Goal: Information Seeking & Learning: Compare options

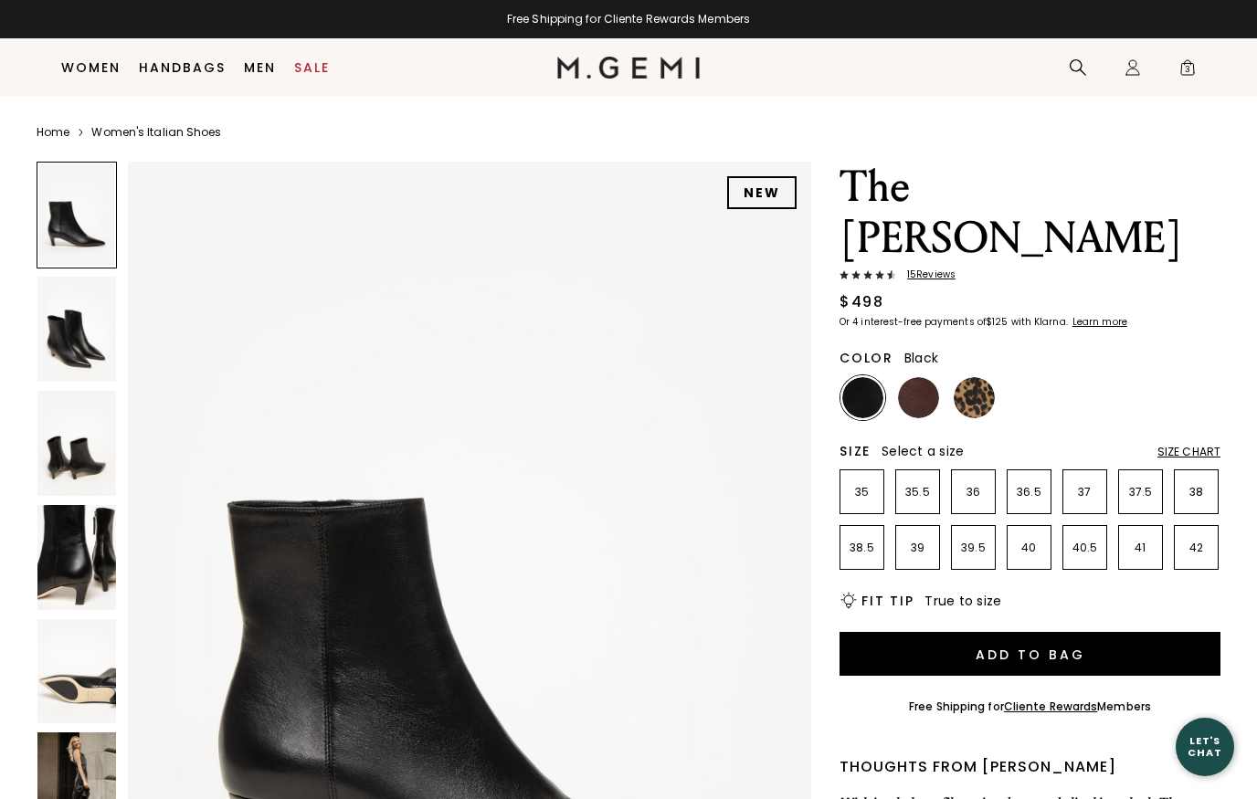
scroll to position [158, 0]
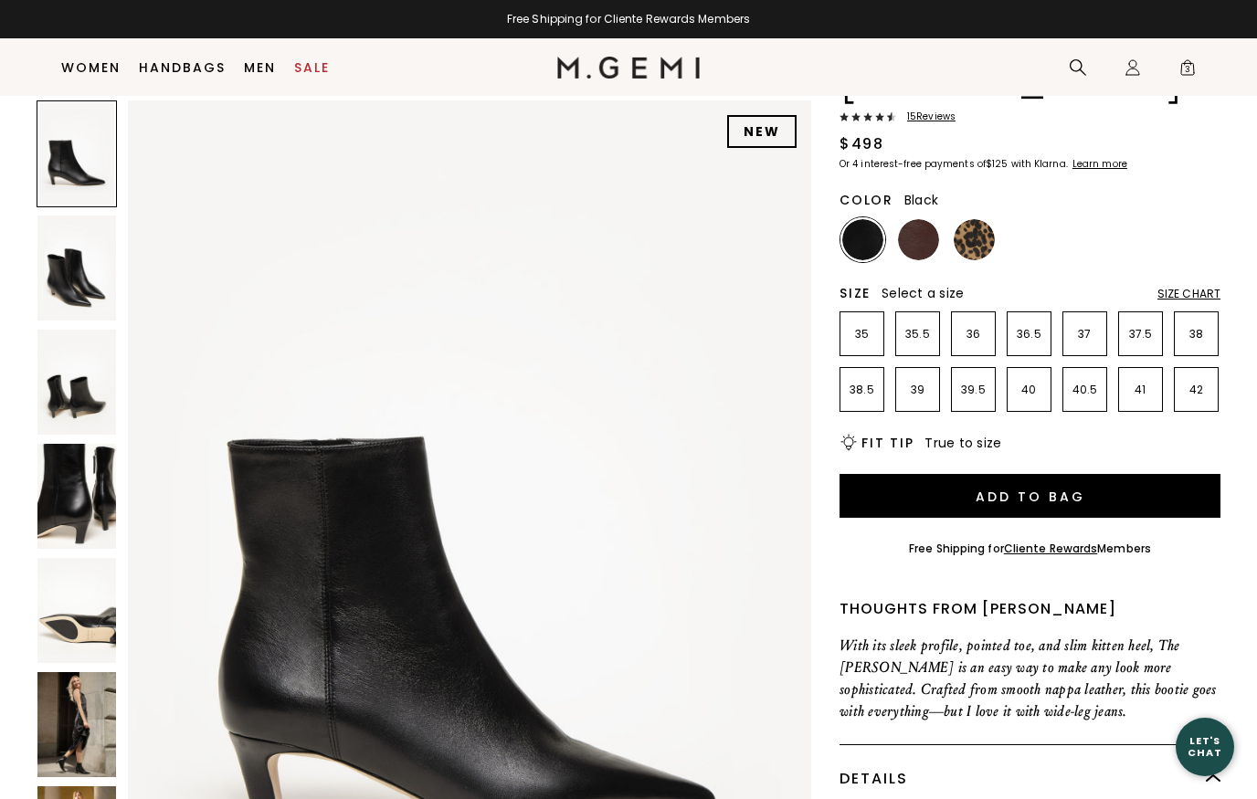
click at [84, 392] on img at bounding box center [76, 382] width 79 height 105
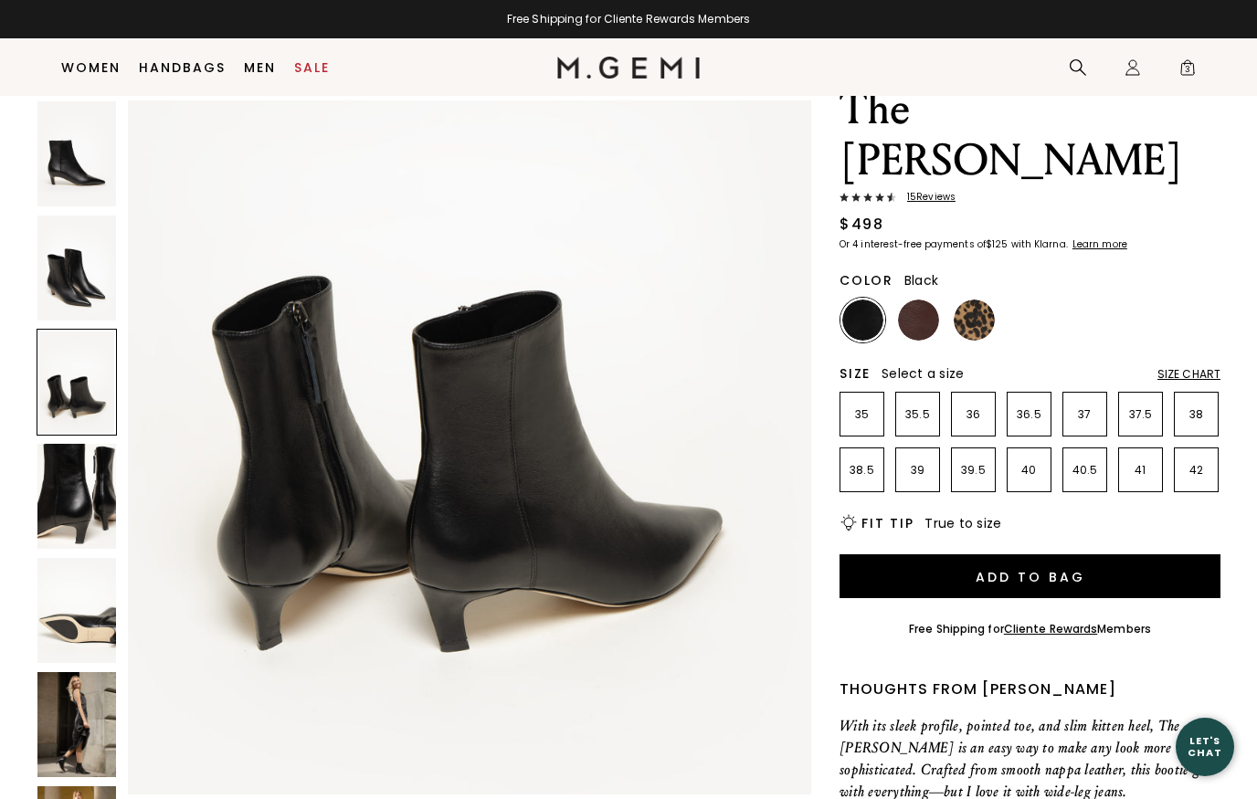
scroll to position [2075, 0]
click at [916, 300] on img at bounding box center [918, 320] width 41 height 41
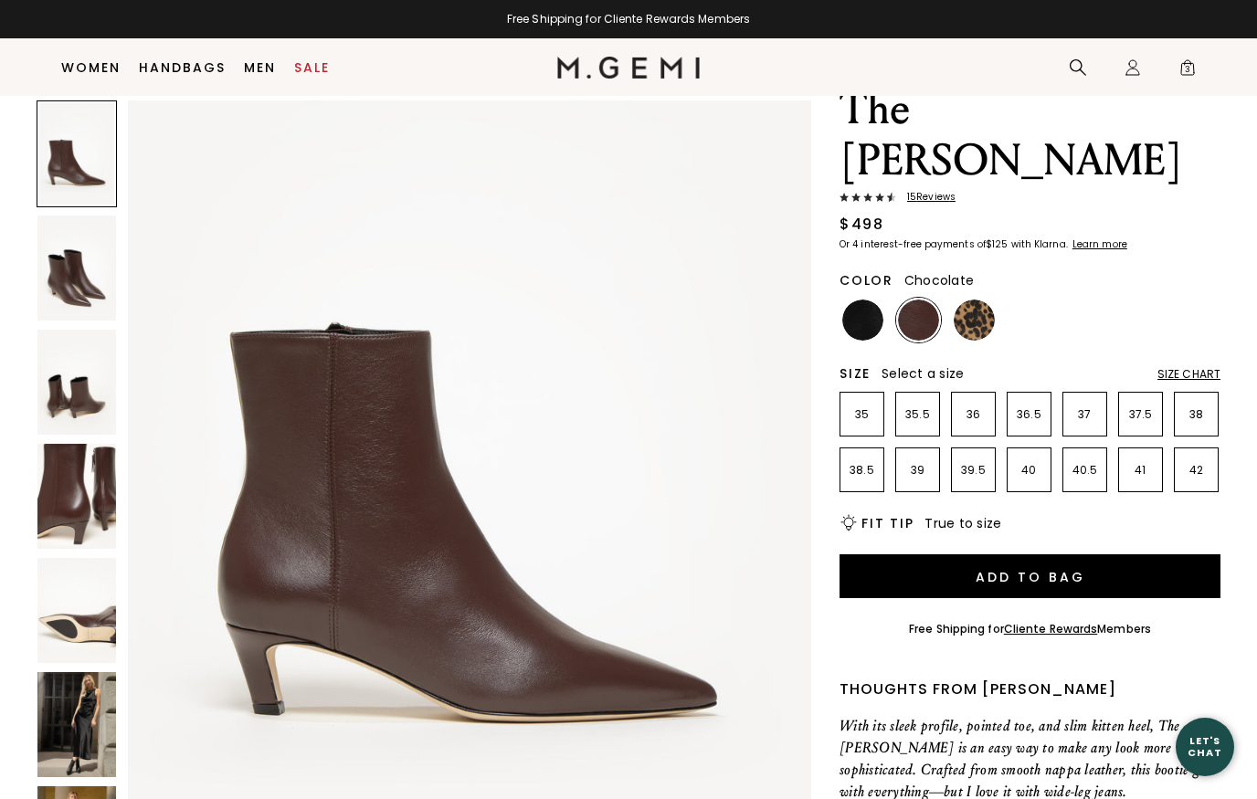
scroll to position [110, 0]
click at [98, 633] on img at bounding box center [76, 610] width 79 height 105
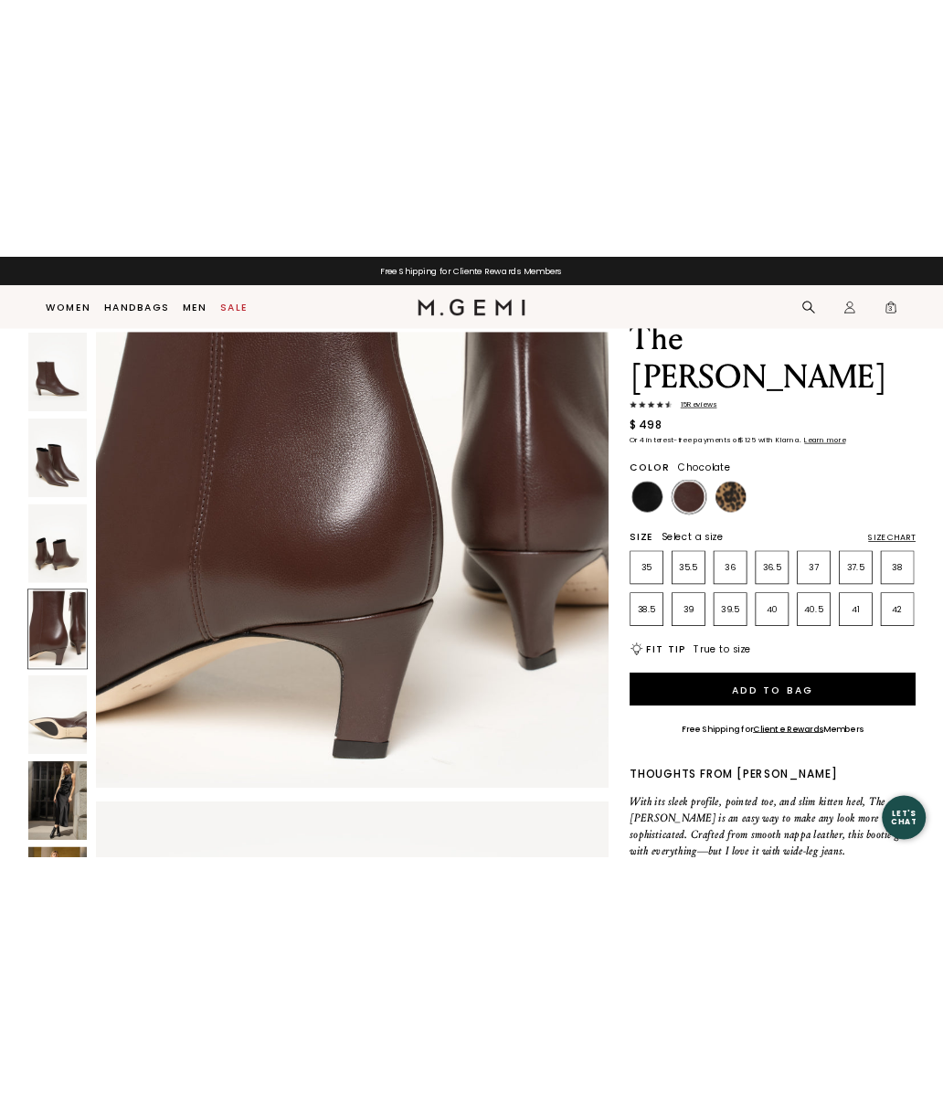
scroll to position [3084, 0]
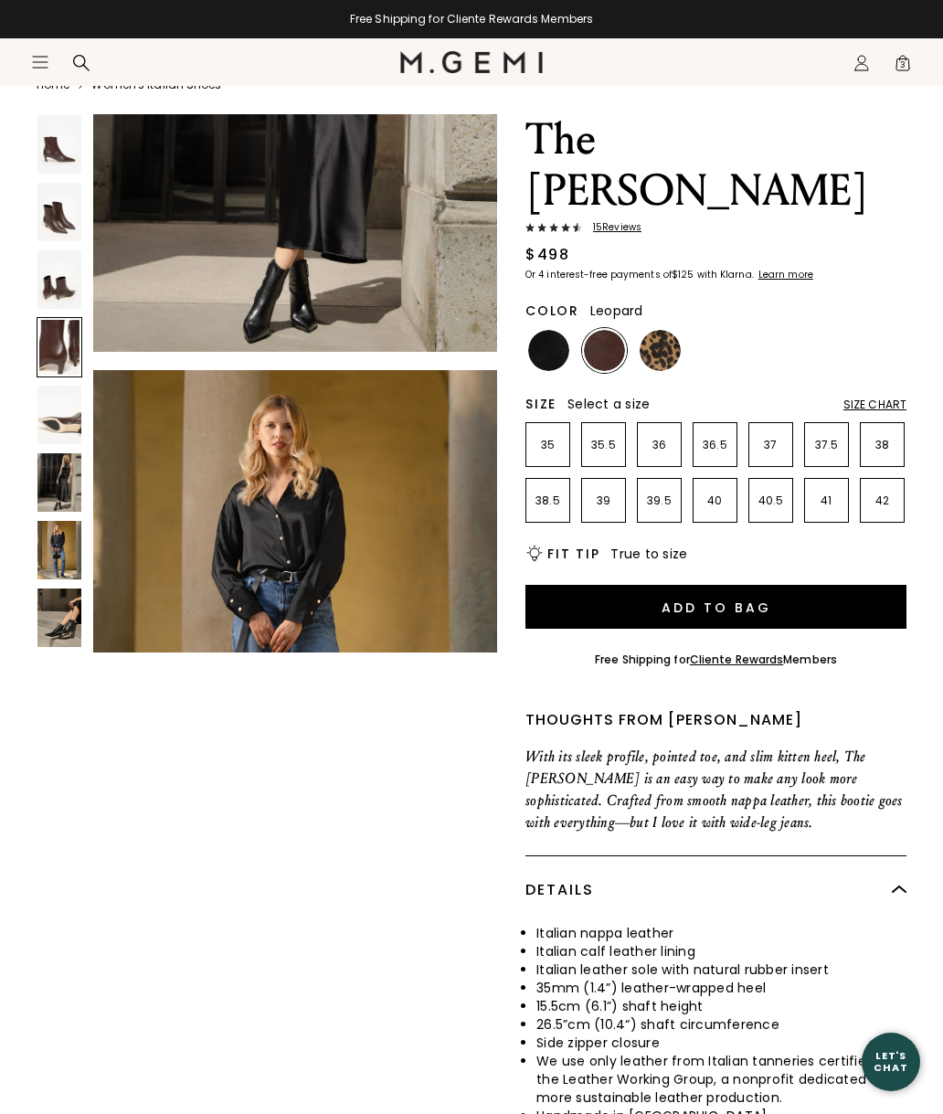
click at [666, 330] on img at bounding box center [659, 350] width 41 height 41
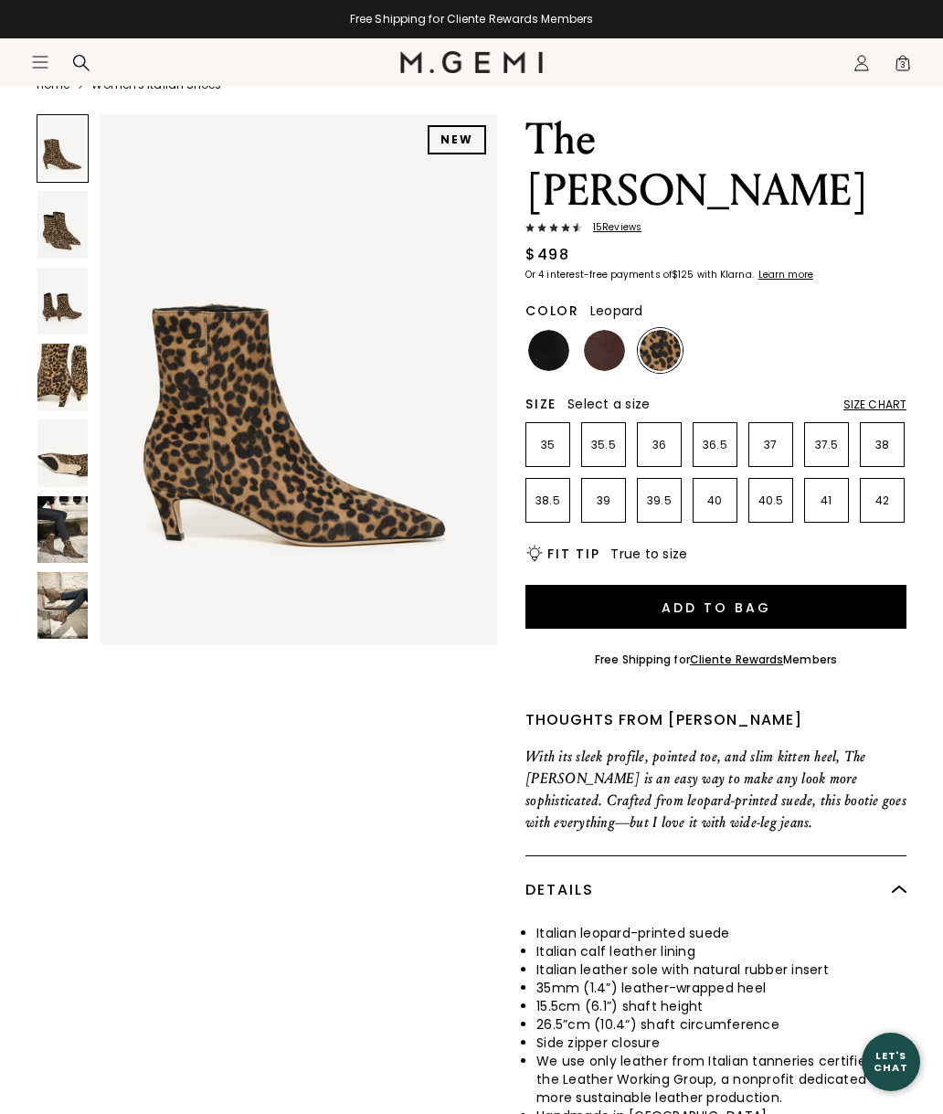
click at [65, 534] on img at bounding box center [62, 529] width 50 height 67
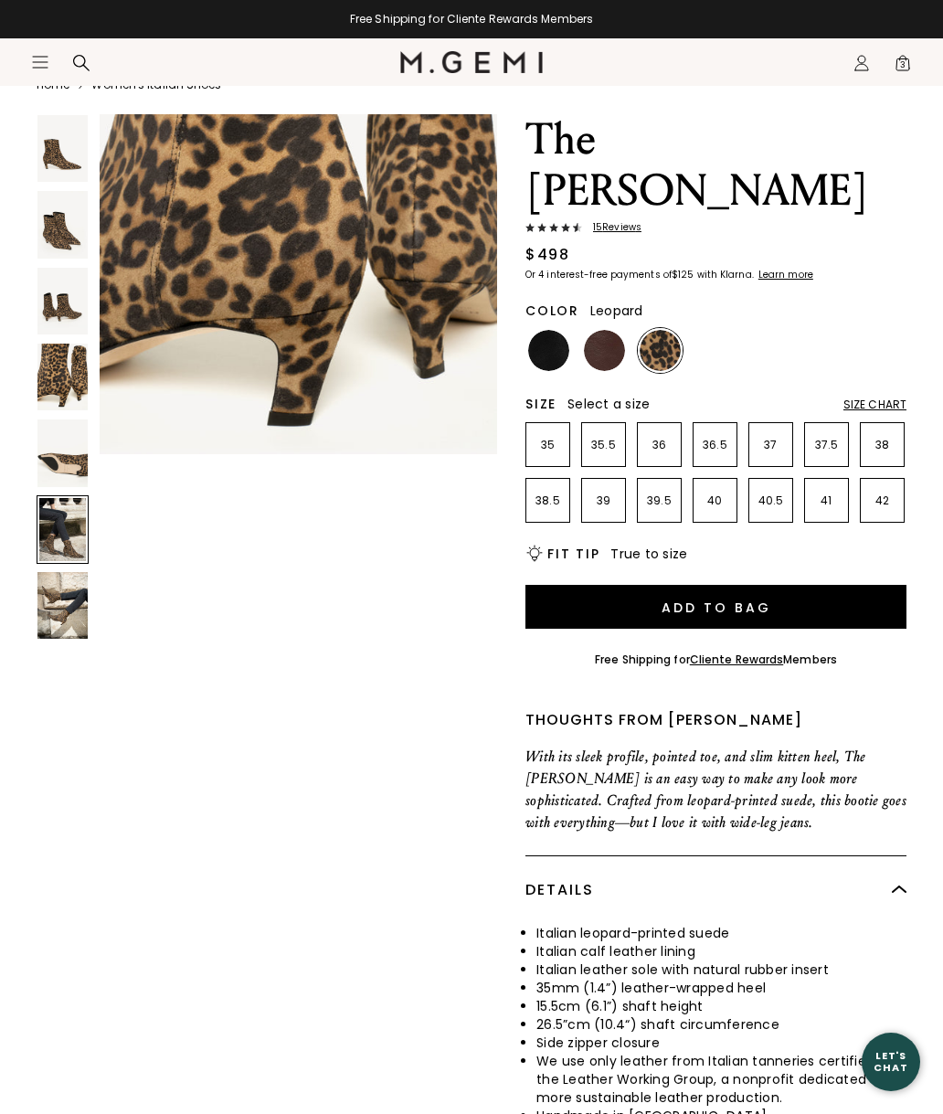
scroll to position [2741, 0]
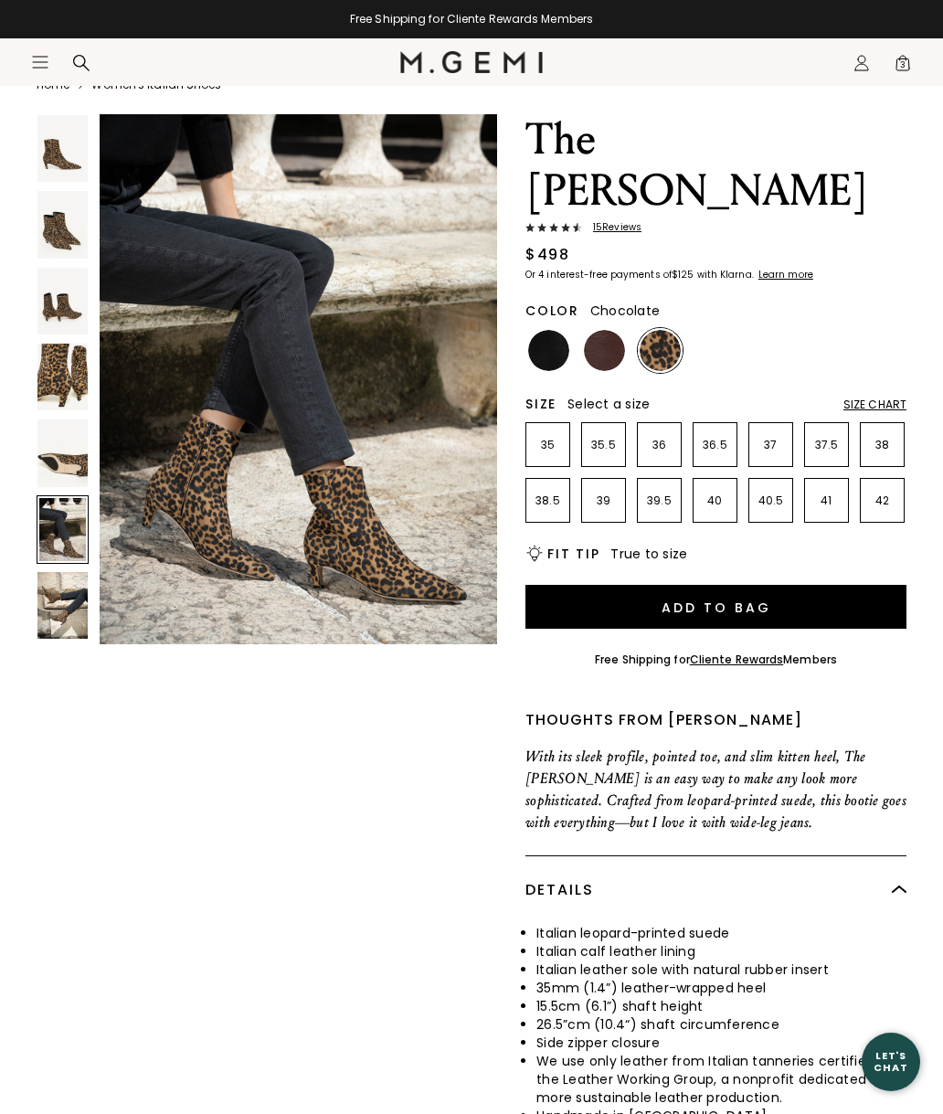
click at [610, 330] on img at bounding box center [604, 350] width 41 height 41
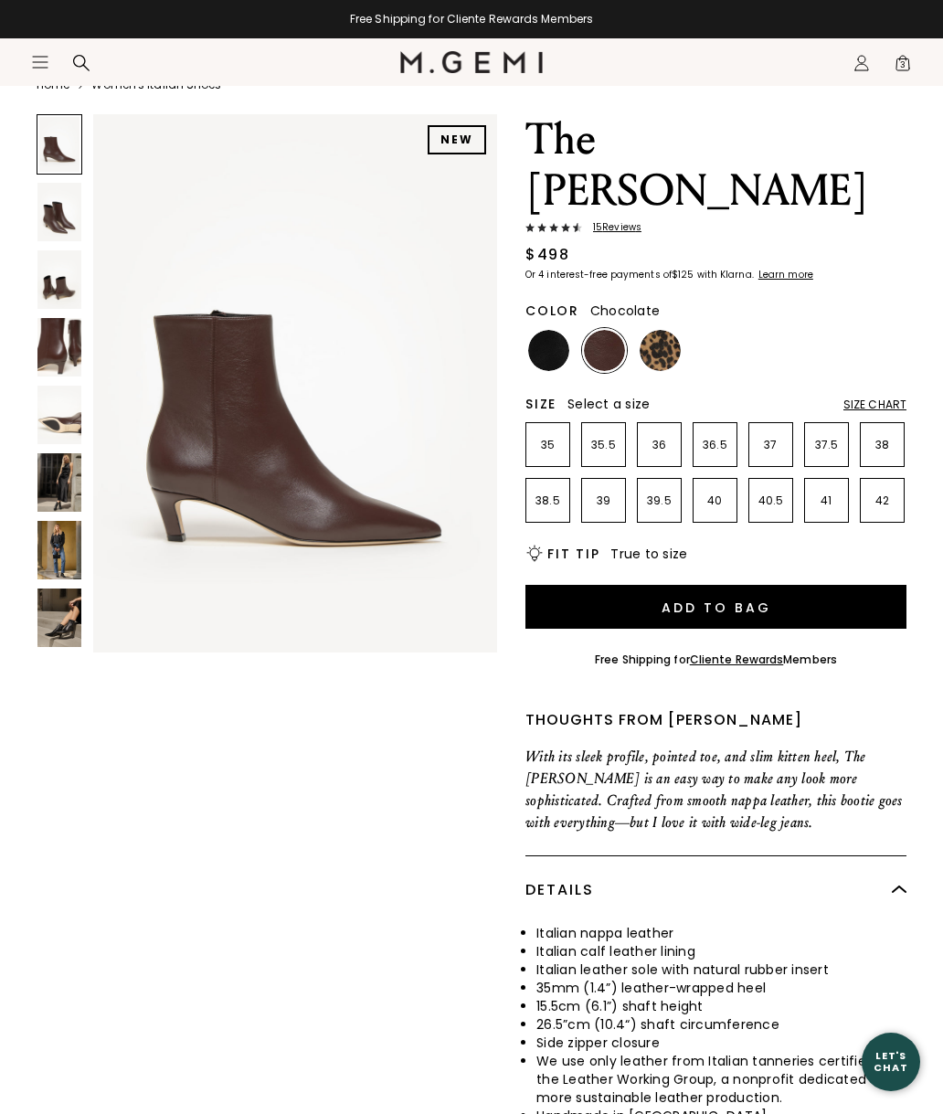
click at [70, 424] on img at bounding box center [59, 415] width 44 height 58
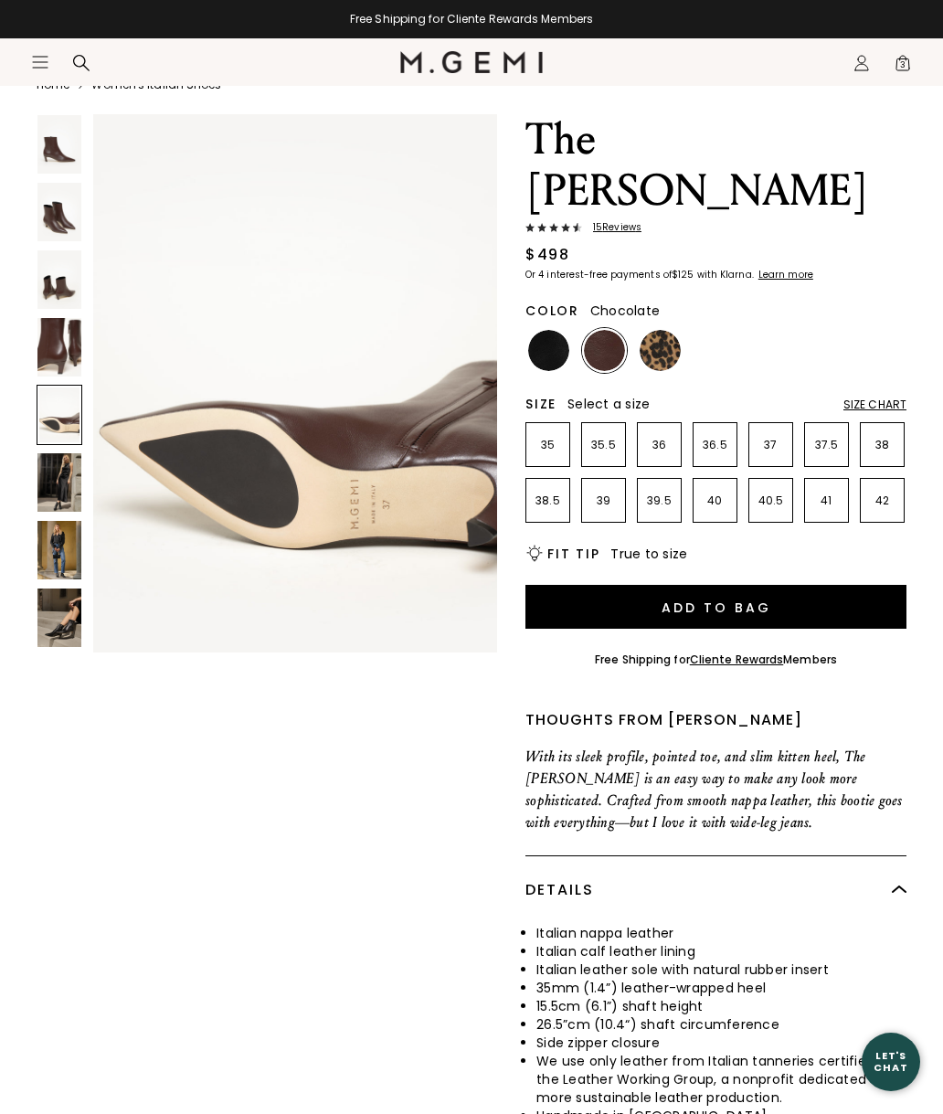
click at [77, 288] on img at bounding box center [59, 279] width 44 height 58
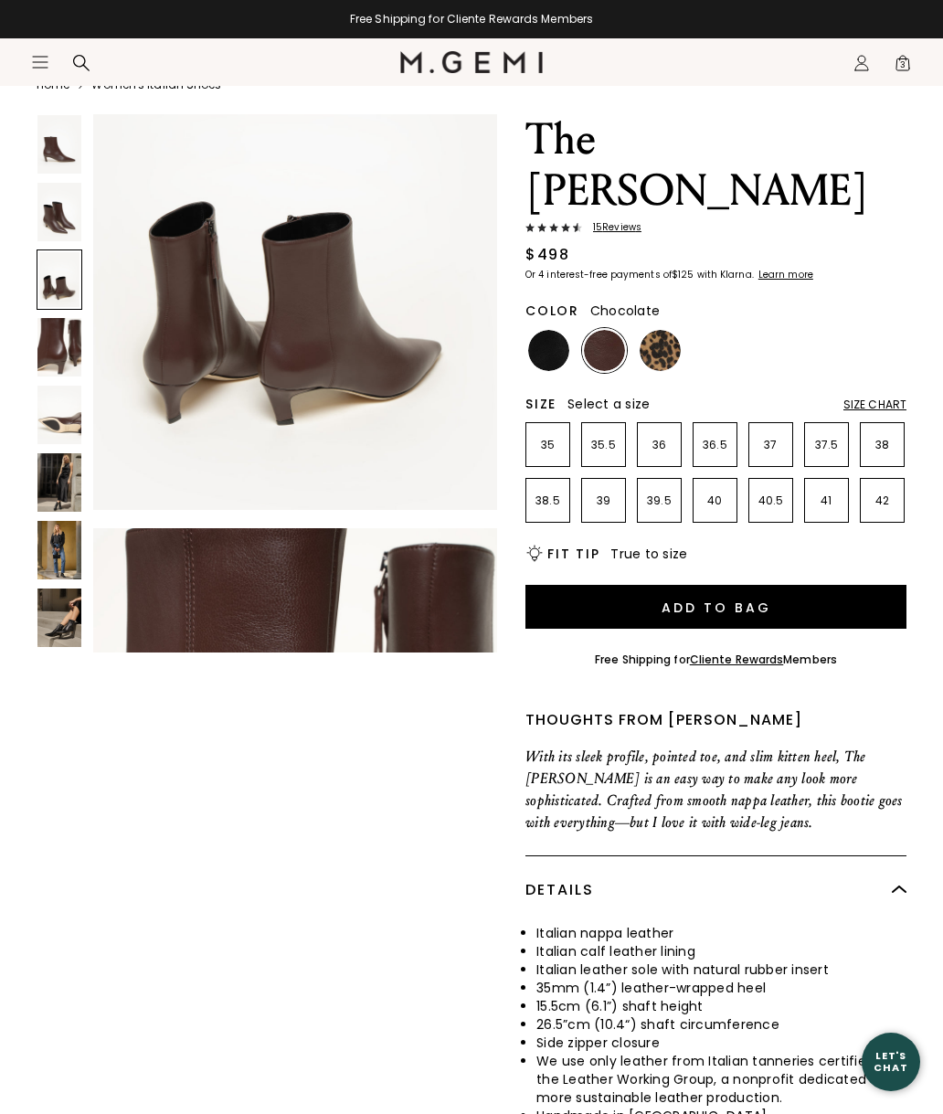
scroll to position [1114, 0]
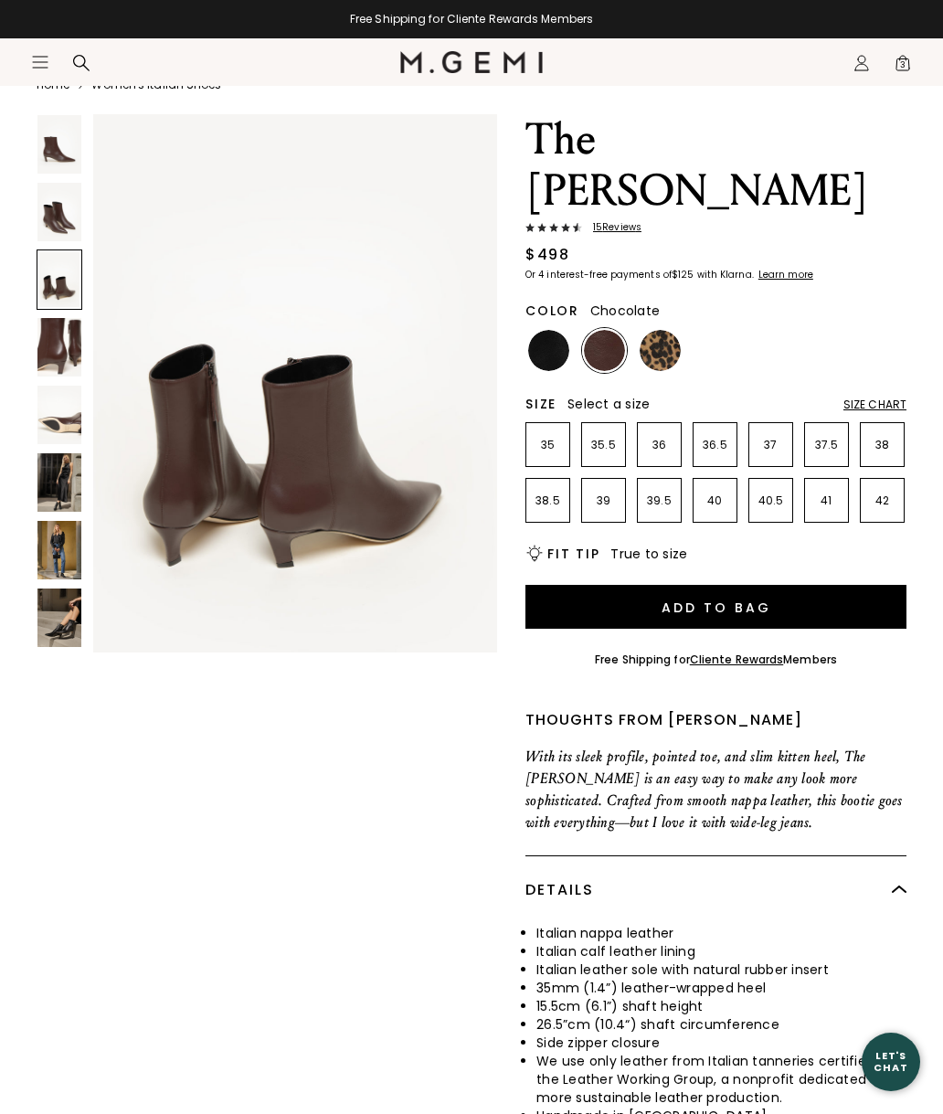
click at [63, 222] on img at bounding box center [59, 212] width 44 height 58
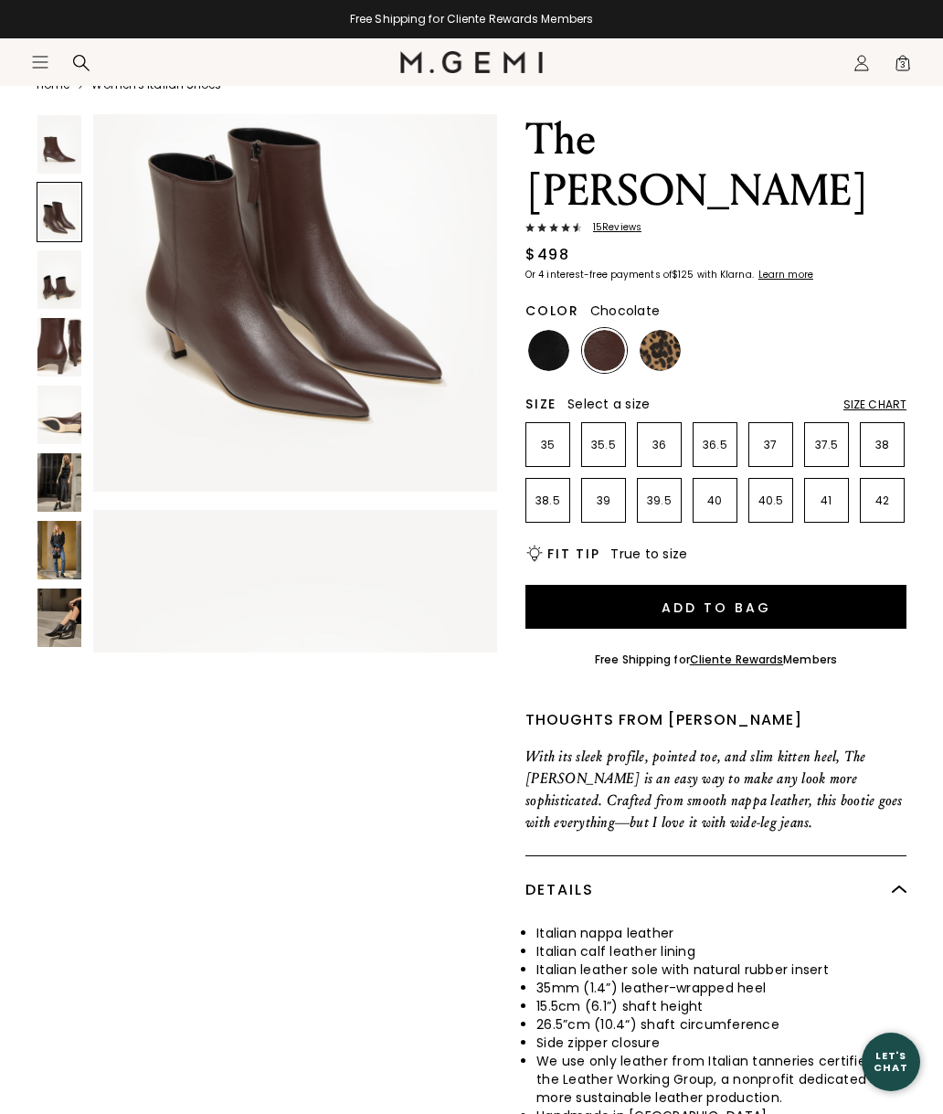
scroll to position [556, 0]
